Goal: Information Seeking & Learning: Find specific fact

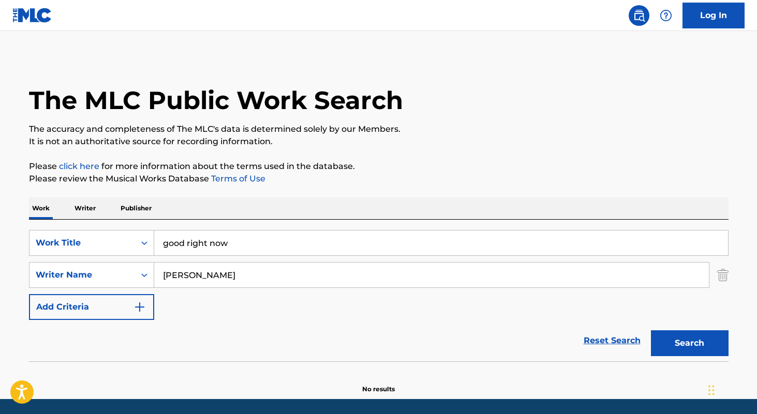
type input "good right now"
click at [297, 278] on input "[PERSON_NAME]" at bounding box center [431, 275] width 555 height 25
type input "[PERSON_NAME]"
click at [651, 331] on button "Search" at bounding box center [690, 344] width 78 height 26
click at [285, 245] on input "good right now" at bounding box center [441, 243] width 574 height 25
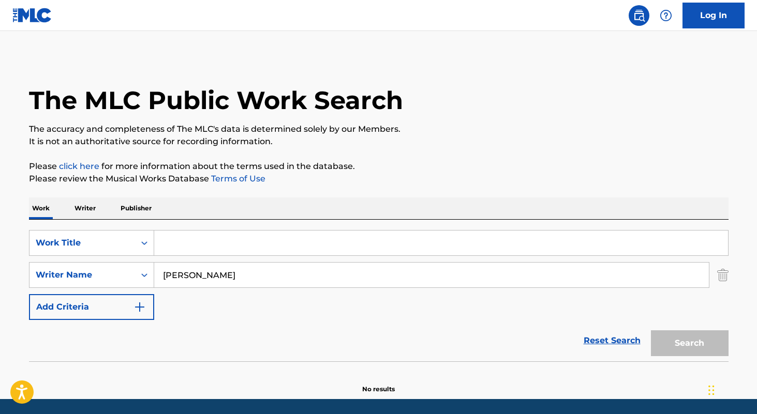
paste input "It Takes a Seven Nation Army to Hold Us Back (feat. [PERSON_NAME])"
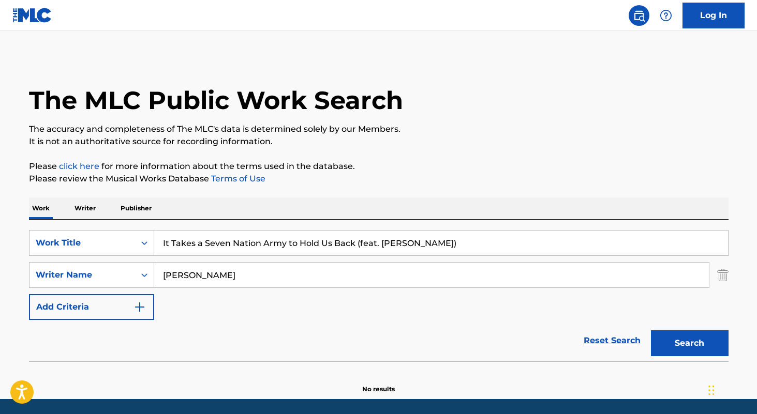
click at [353, 245] on input "It Takes a Seven Nation Army to Hold Us Back (feat. [PERSON_NAME])" at bounding box center [441, 243] width 574 height 25
type input "It Takes a Seven Nation Army to Hold Us Back"
click at [651, 331] on button "Search" at bounding box center [690, 344] width 78 height 26
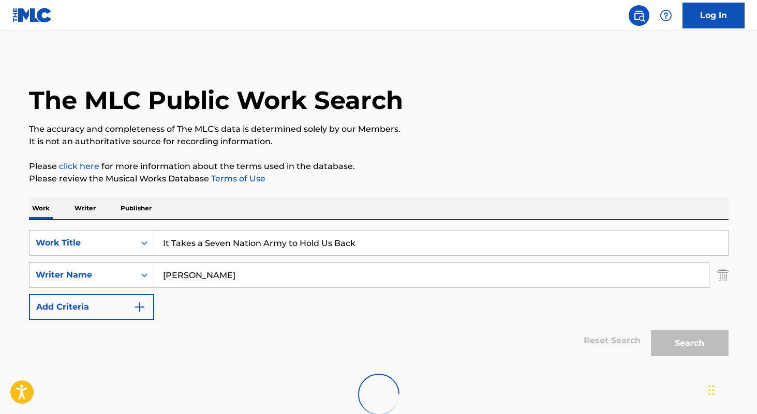
click at [296, 273] on input "[PERSON_NAME]" at bounding box center [431, 275] width 555 height 25
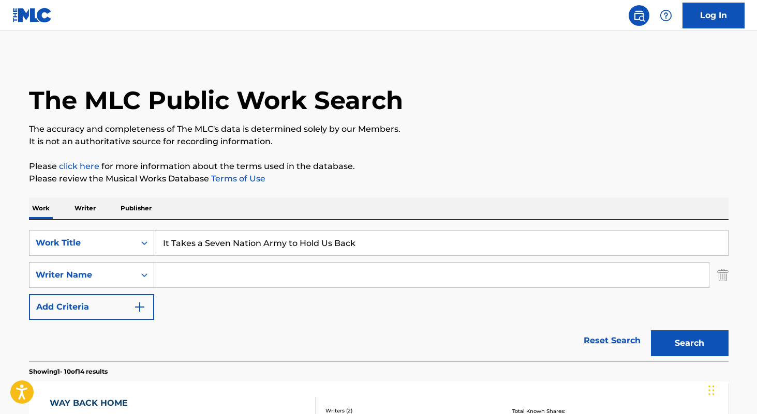
click at [651, 331] on button "Search" at bounding box center [690, 344] width 78 height 26
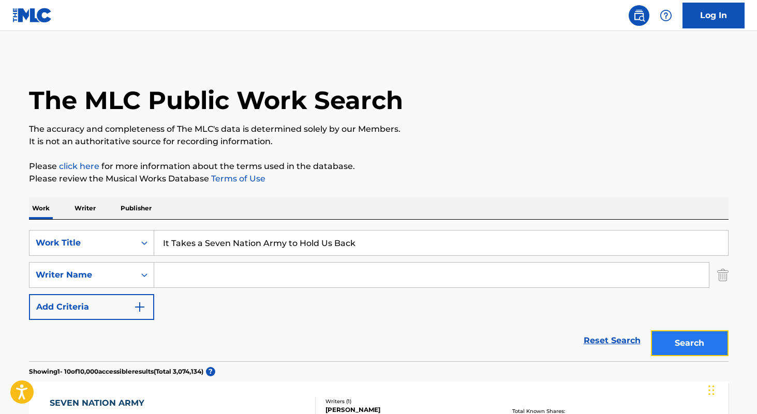
click at [673, 338] on button "Search" at bounding box center [690, 344] width 78 height 26
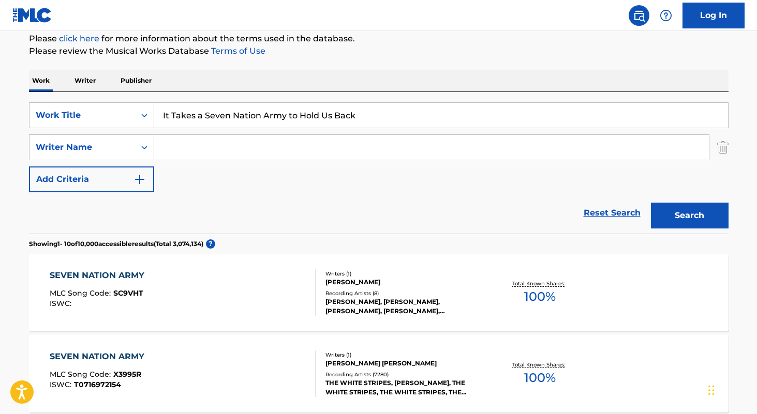
click at [366, 114] on input "It Takes a Seven Nation Army to Hold Us Back" at bounding box center [441, 115] width 574 height 25
type input "famous one"
click at [362, 146] on input "Search Form" at bounding box center [431, 147] width 555 height 25
click at [651, 203] on button "Search" at bounding box center [690, 216] width 78 height 26
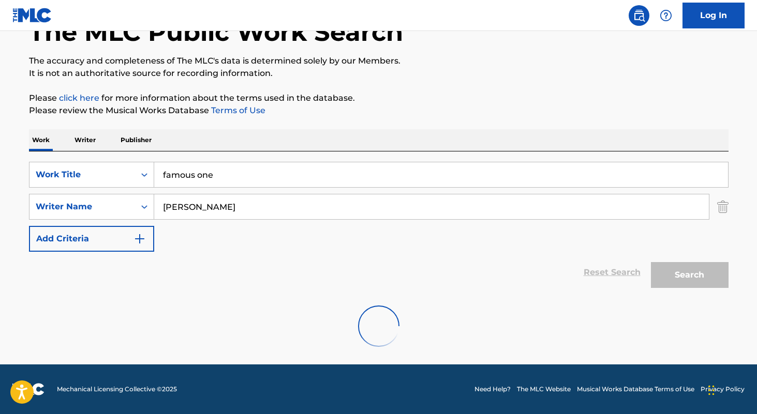
scroll to position [35, 0]
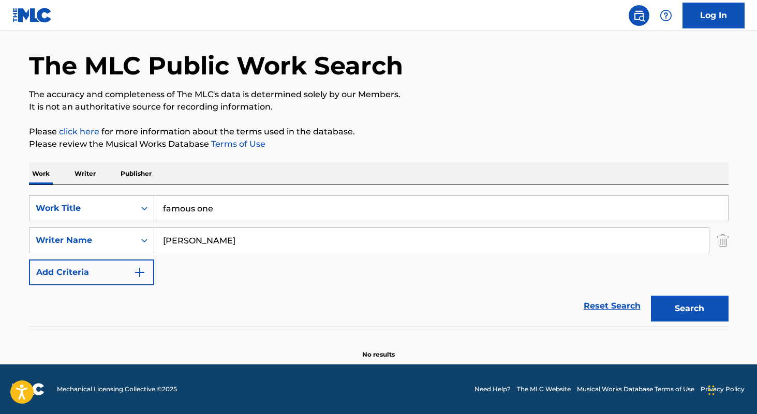
type input "[PERSON_NAME]"
click at [651, 296] on button "Search" at bounding box center [690, 309] width 78 height 26
click at [279, 210] on input "famous one" at bounding box center [441, 208] width 574 height 25
type input "o"
type input "monologue"
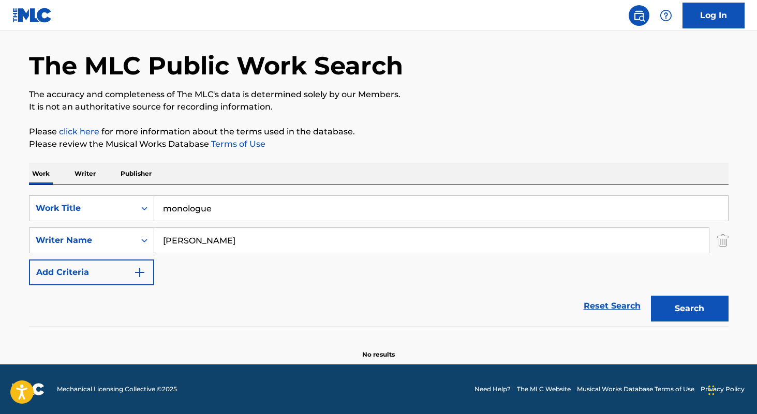
click at [289, 251] on input "[PERSON_NAME]" at bounding box center [431, 240] width 555 height 25
type input "[PERSON_NAME]"
click at [651, 296] on button "Search" at bounding box center [690, 309] width 78 height 26
type input "[PERSON_NAME]"
click at [265, 208] on input "monologue" at bounding box center [441, 208] width 574 height 25
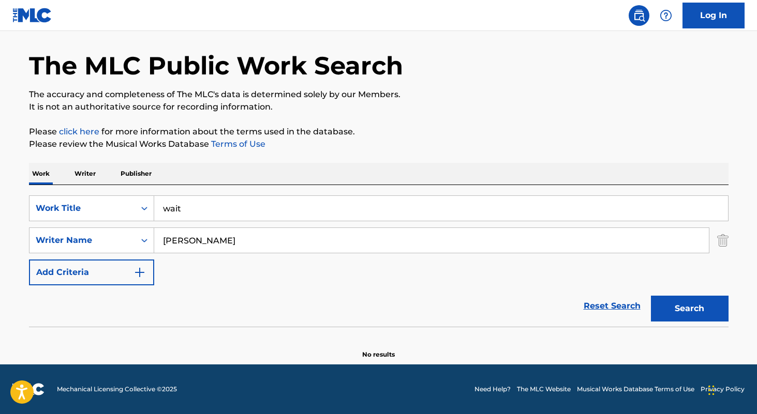
type input "wait"
click at [651, 296] on button "Search" at bounding box center [690, 309] width 78 height 26
click at [294, 209] on input "wait" at bounding box center [441, 208] width 574 height 25
type input "volcano"
click at [294, 248] on input "[PERSON_NAME]" at bounding box center [431, 240] width 555 height 25
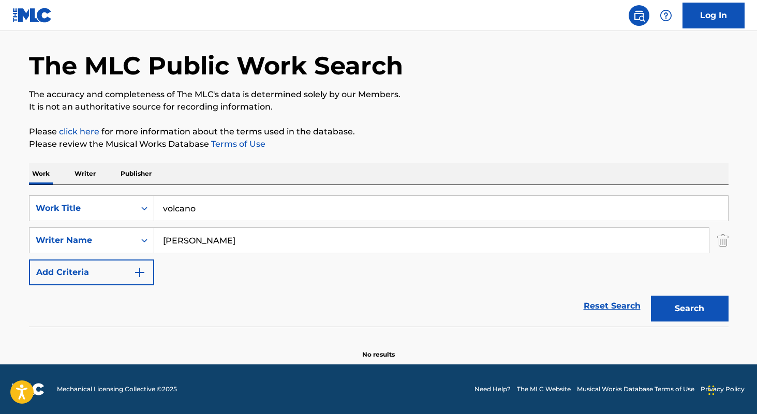
click at [651, 296] on button "Search" at bounding box center [690, 309] width 78 height 26
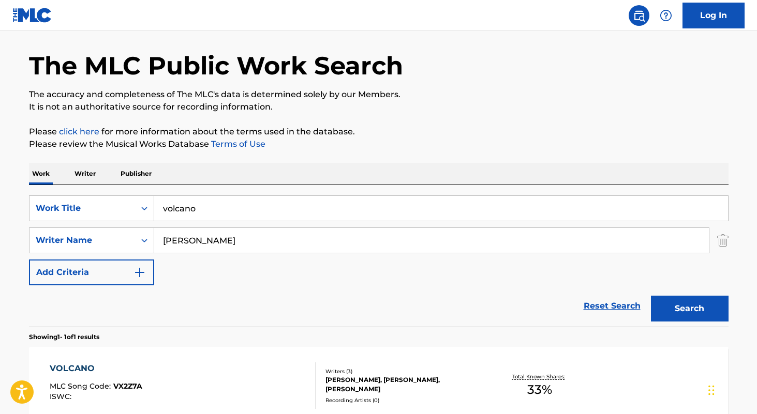
scroll to position [149, 0]
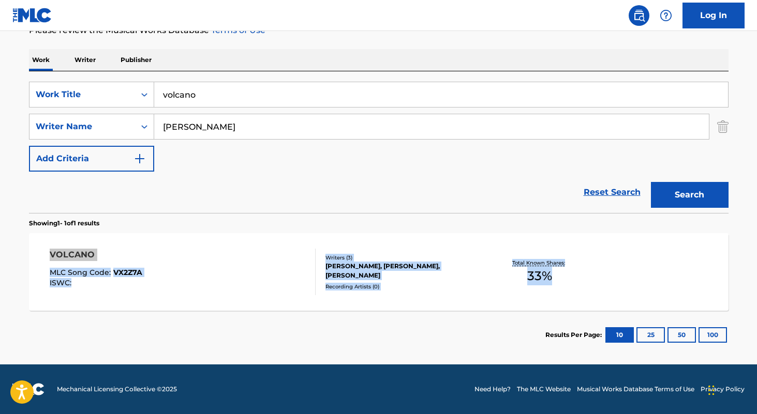
click at [263, 125] on input "[PERSON_NAME]" at bounding box center [431, 126] width 555 height 25
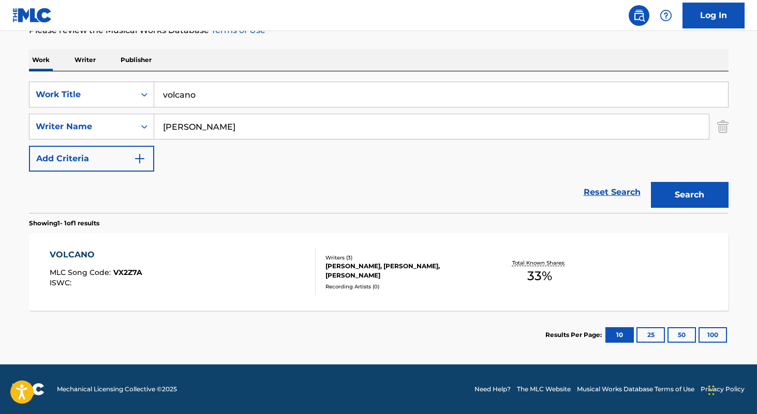
type input "[PERSON_NAME]"
click at [275, 103] on input "volcano" at bounding box center [441, 94] width 574 height 25
click at [651, 182] on button "Search" at bounding box center [690, 195] width 78 height 26
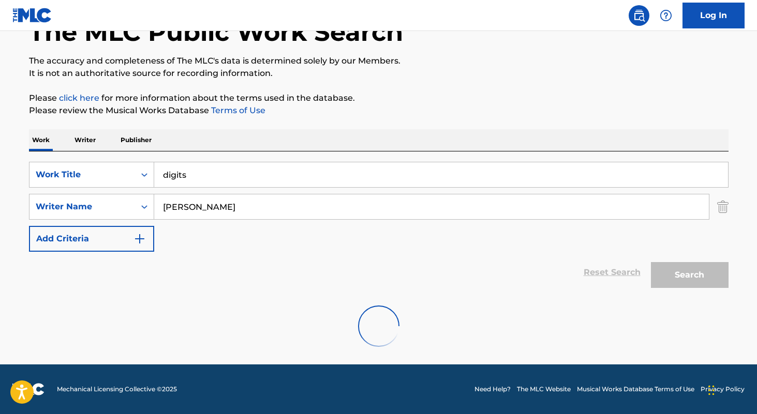
scroll to position [35, 0]
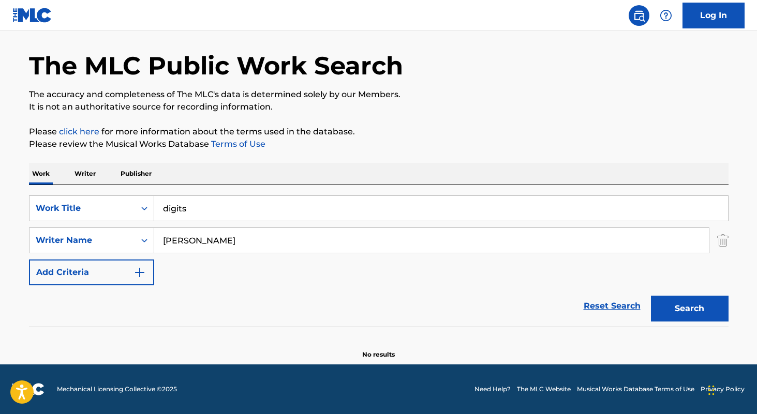
click at [242, 205] on input "digits" at bounding box center [441, 208] width 574 height 25
type input "ski mask"
click at [256, 244] on input "[PERSON_NAME]" at bounding box center [431, 240] width 555 height 25
type input "[PERSON_NAME]"
click at [651, 296] on button "Search" at bounding box center [690, 309] width 78 height 26
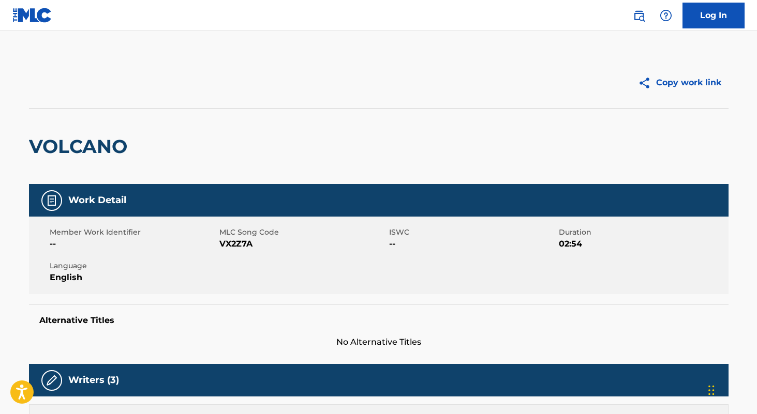
click at [240, 246] on span "VX2Z7A" at bounding box center [302, 244] width 167 height 12
copy span "VX2Z7A"
